Goal: Find specific page/section: Find specific page/section

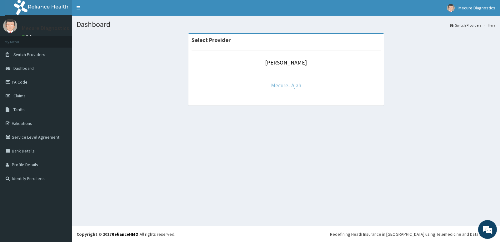
click at [283, 85] on link "Mecure- Ajah" at bounding box center [286, 85] width 30 height 7
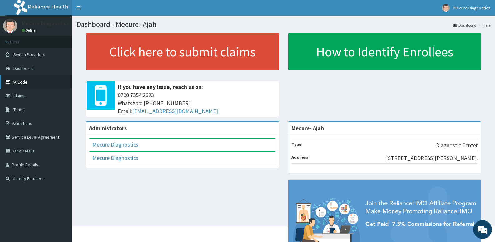
click at [23, 80] on link "PA Code" at bounding box center [36, 82] width 72 height 14
